Goal: Task Accomplishment & Management: Manage account settings

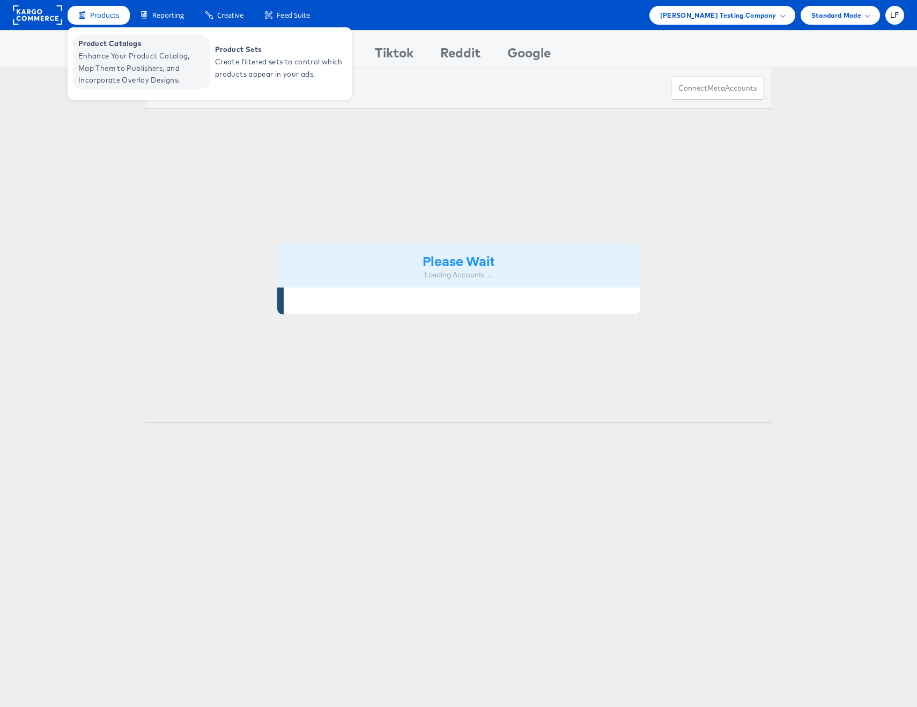
click at [128, 57] on span "Enhance Your Product Catalog, Map Them to Publishers, and Incorporate Overlay D…" at bounding box center [142, 68] width 129 height 36
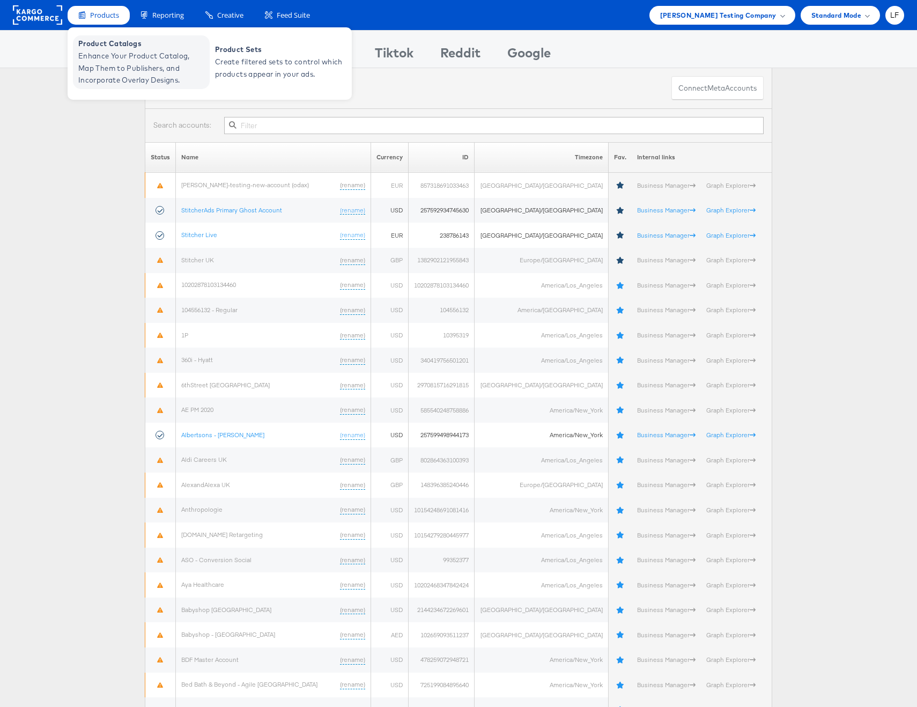
click at [128, 45] on span "Product Catalogs" at bounding box center [142, 44] width 129 height 12
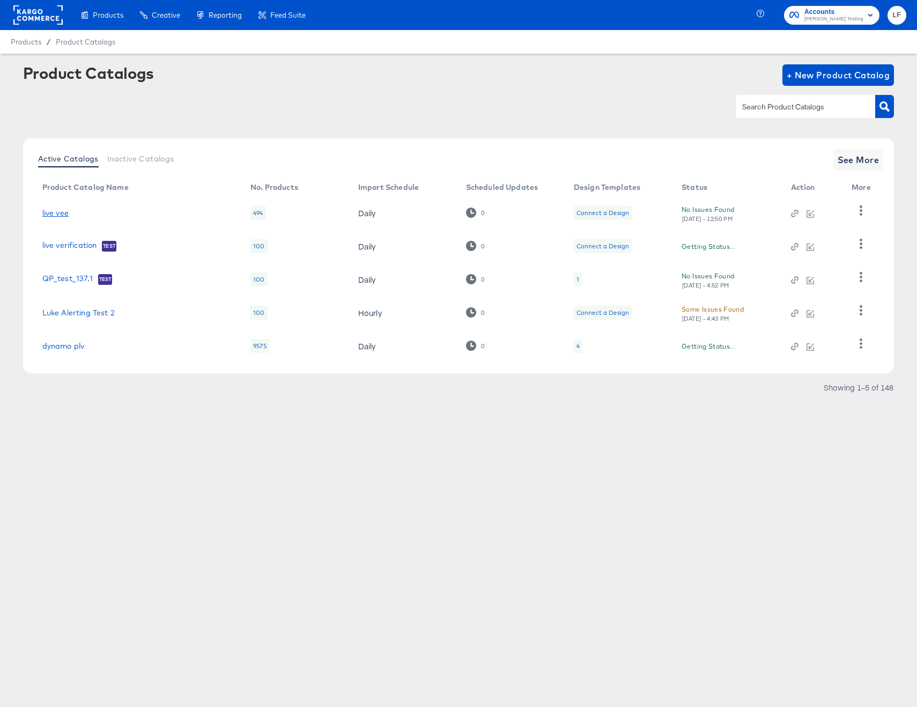
click at [54, 215] on link "live vee" at bounding box center [55, 213] width 26 height 9
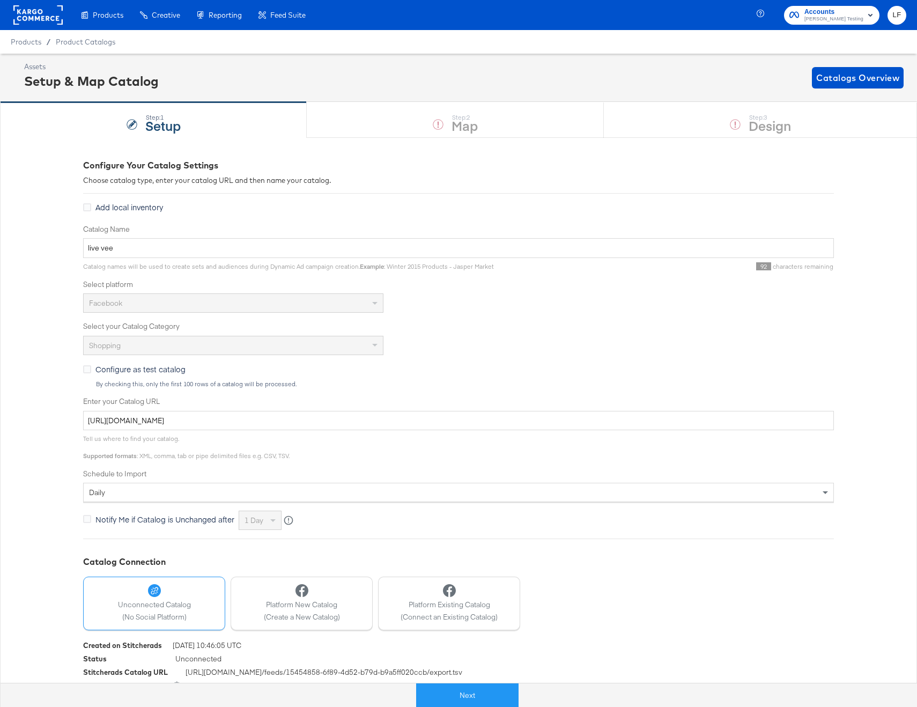
click at [262, 493] on div "daily" at bounding box center [459, 492] width 750 height 18
